Goal: Task Accomplishment & Management: Complete application form

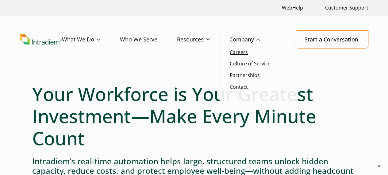
click at [236, 52] on link "Careers" at bounding box center [239, 52] width 18 height 7
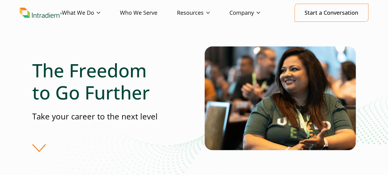
scroll to position [26, 0]
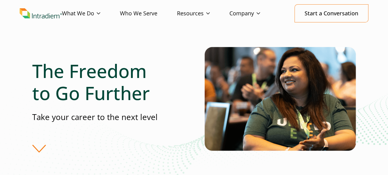
click at [42, 151] on div "The Freedom to Go Further Take your career to the next level" at bounding box center [118, 106] width 172 height 92
click at [39, 148] on div "The Freedom to Go Further Take your career to the next level" at bounding box center [118, 106] width 172 height 92
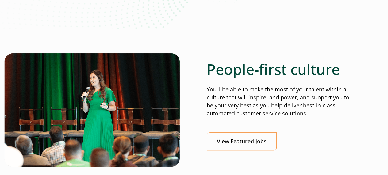
scroll to position [192, 0]
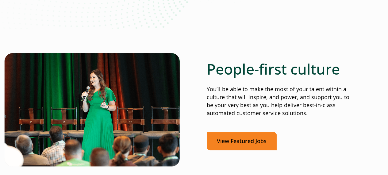
click at [243, 144] on link "View Featured Jobs" at bounding box center [242, 141] width 70 height 18
